Goal: Task Accomplishment & Management: Use online tool/utility

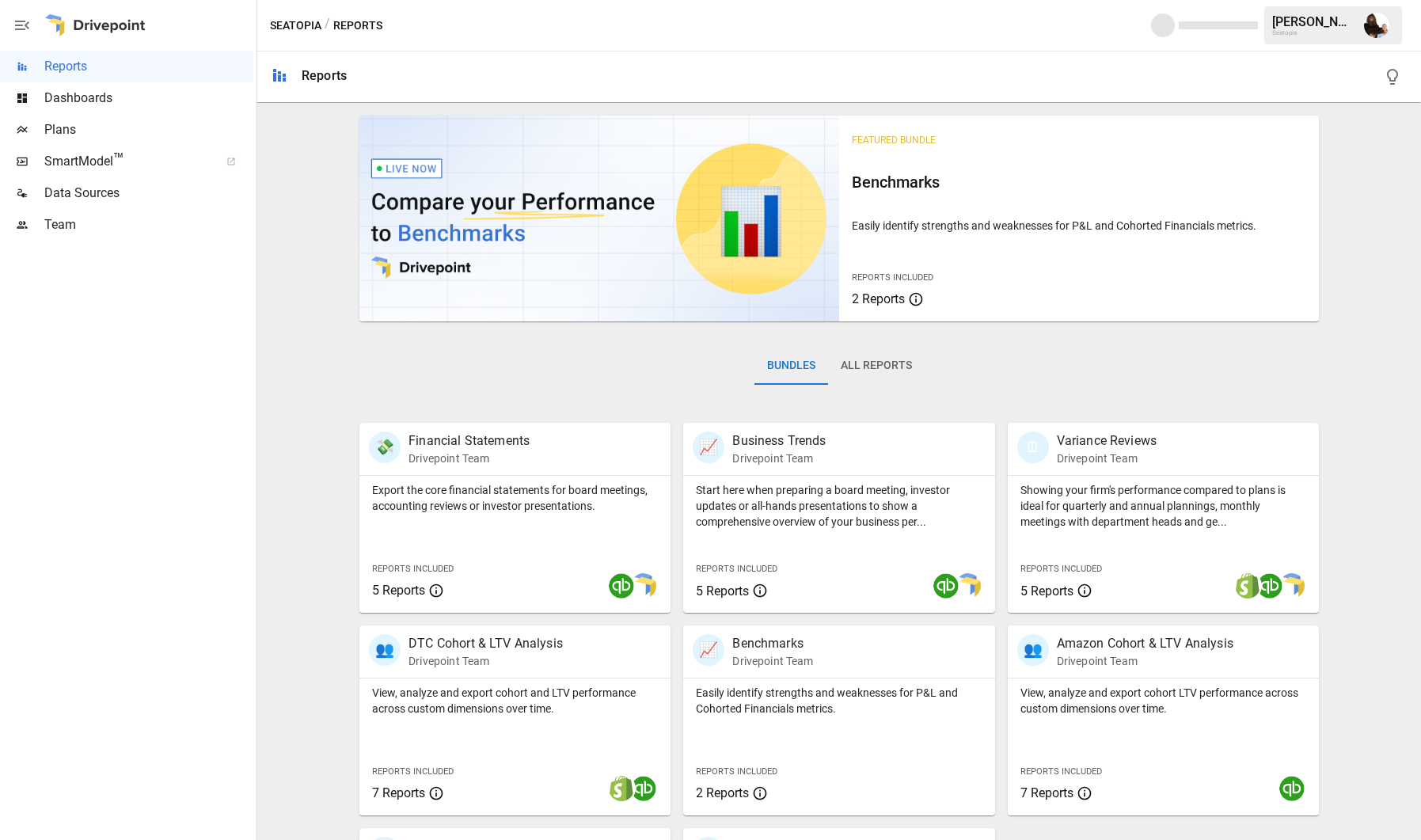
click at [82, 125] on span "Plans" at bounding box center [148, 130] width 209 height 19
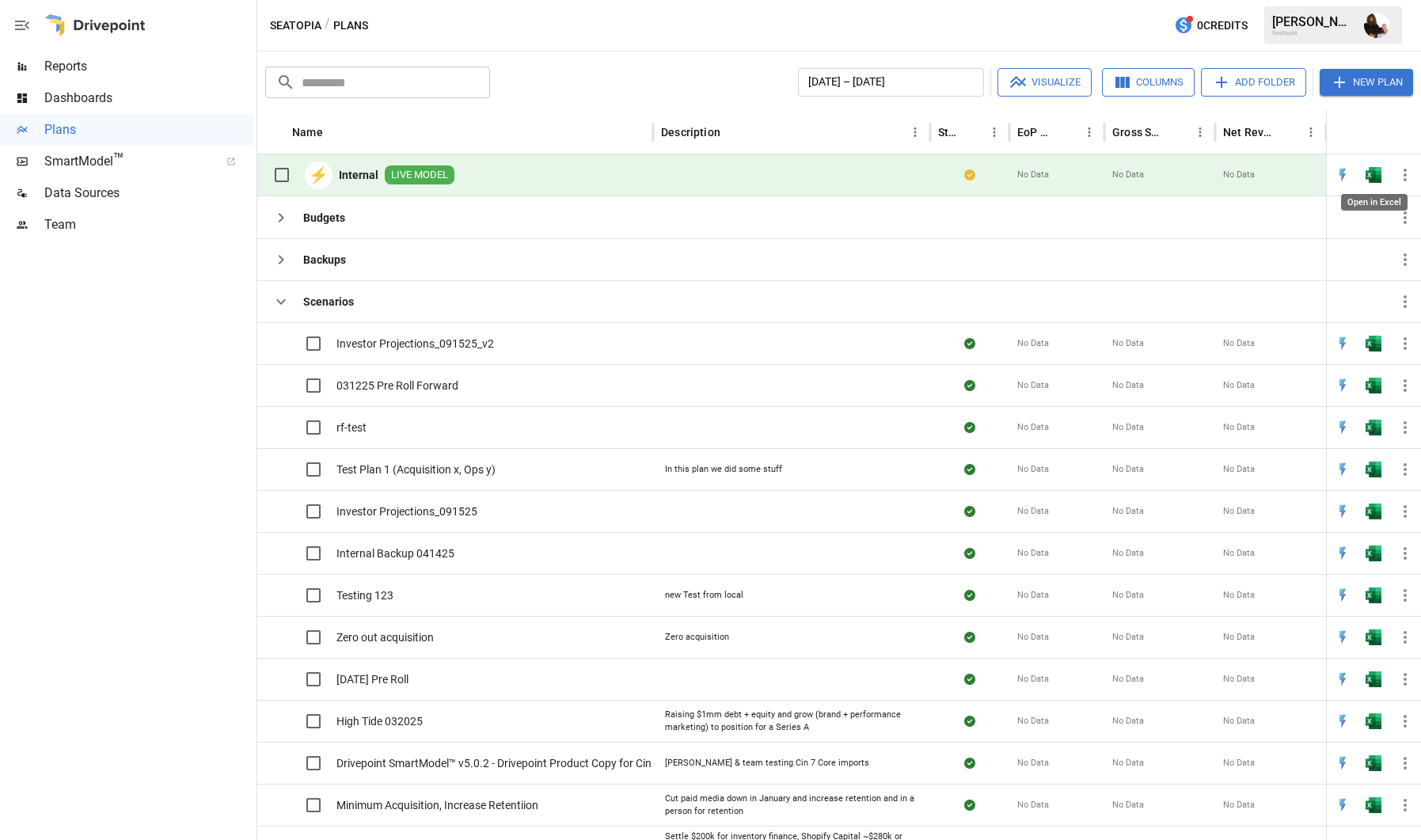
click at [1373, 176] on img "Open in Excel" at bounding box center [1373, 175] width 16 height 16
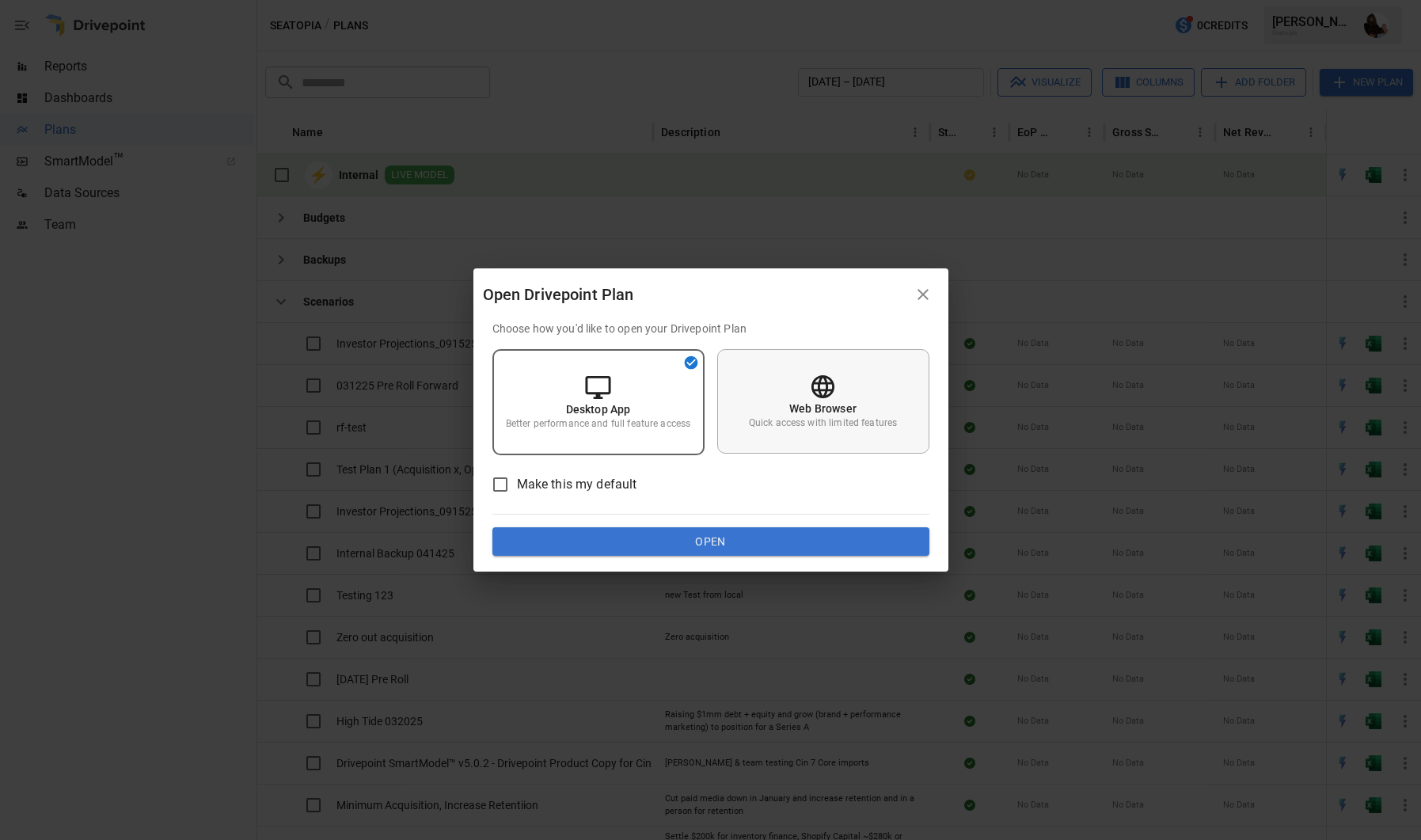
click at [866, 421] on p "Quick access with limited features" at bounding box center [822, 423] width 148 height 14
click at [778, 549] on button "Open" at bounding box center [710, 541] width 436 height 29
